Goal: Information Seeking & Learning: Learn about a topic

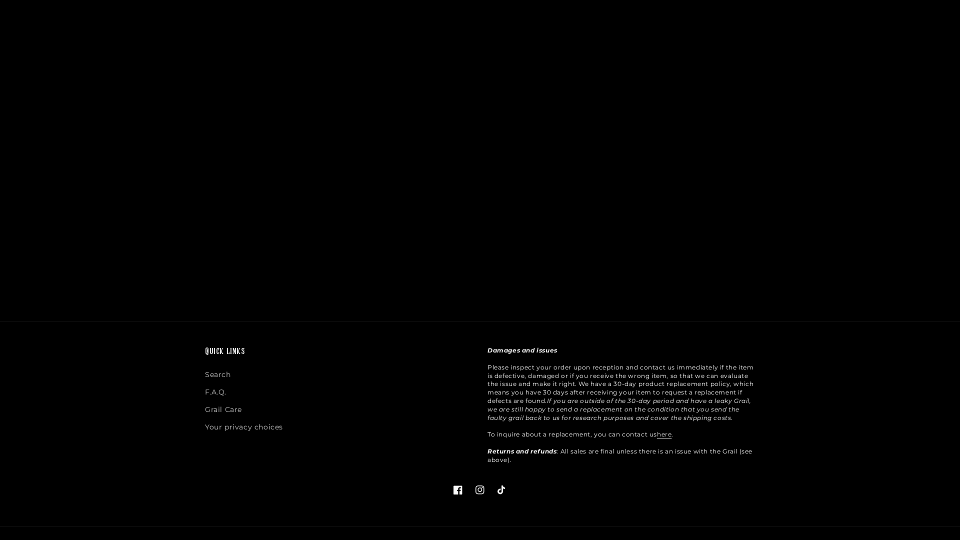
scroll to position [1534, 0]
